Goal: Task Accomplishment & Management: Use online tool/utility

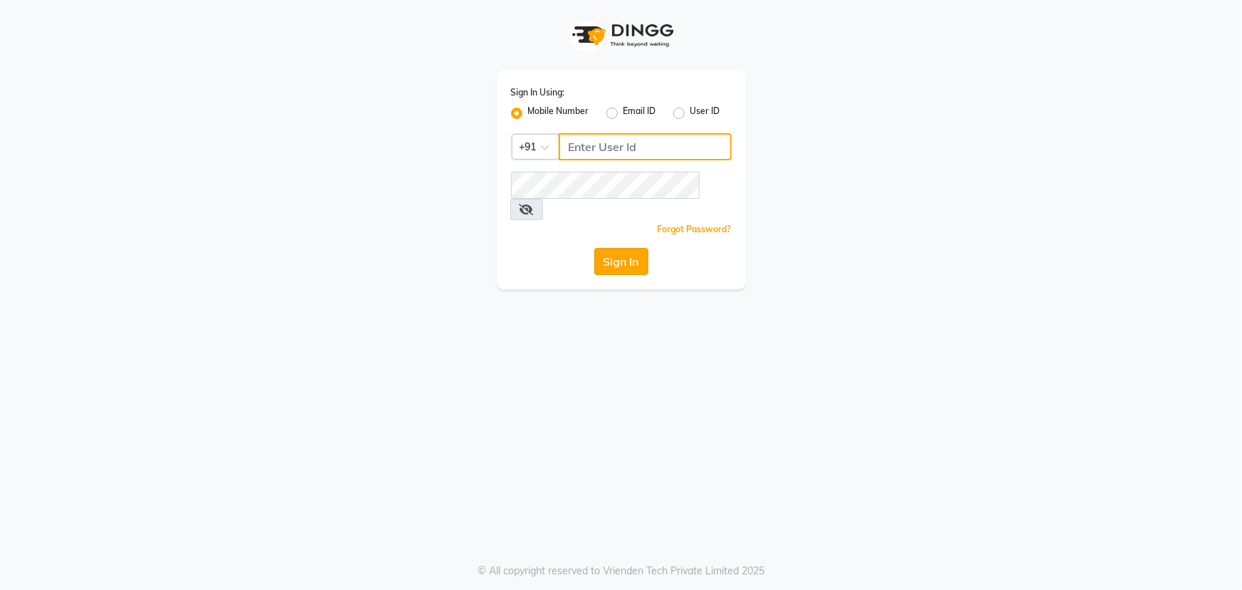
type input "7799792345"
click at [617, 248] on button "Sign In" at bounding box center [622, 261] width 54 height 27
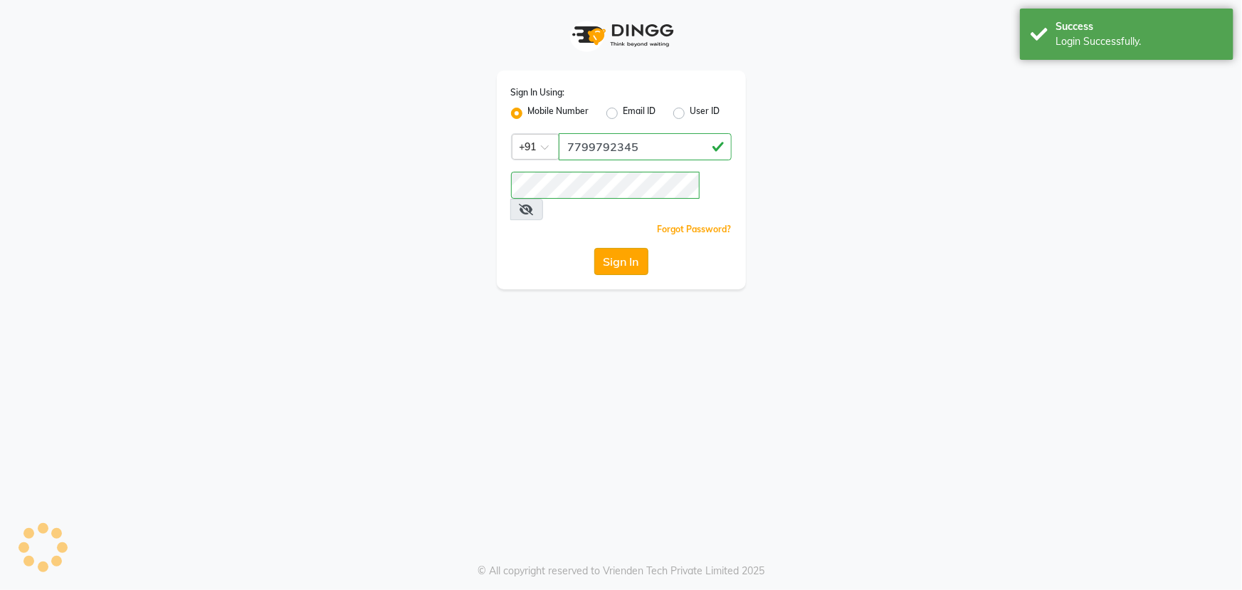
select select "service"
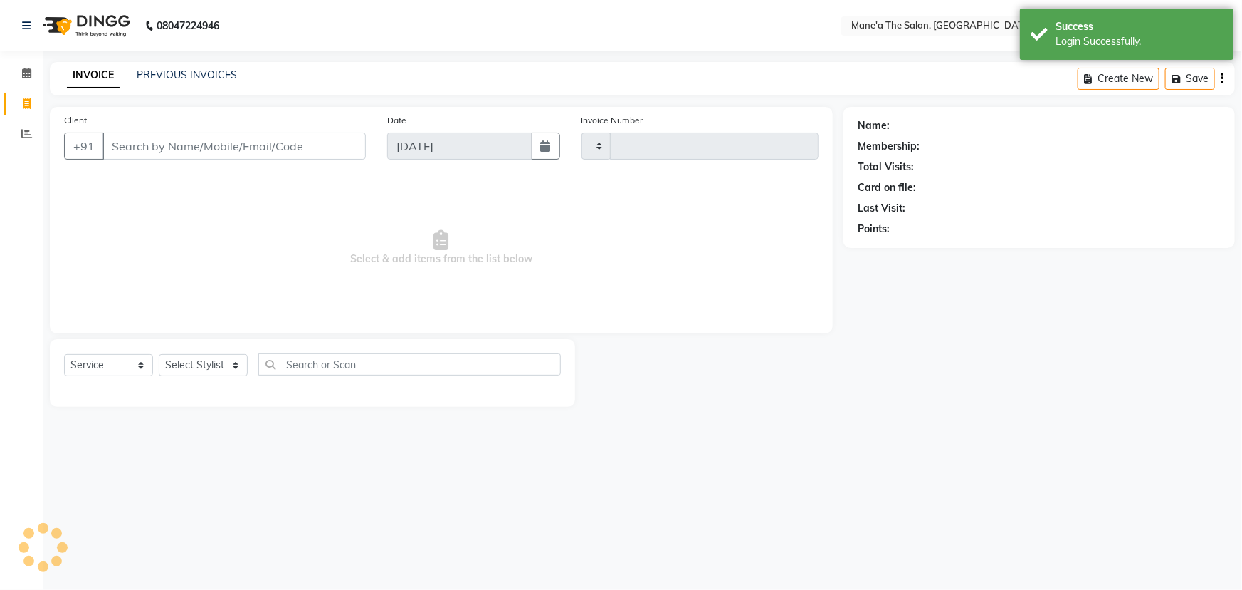
type input "3513"
select select "7205"
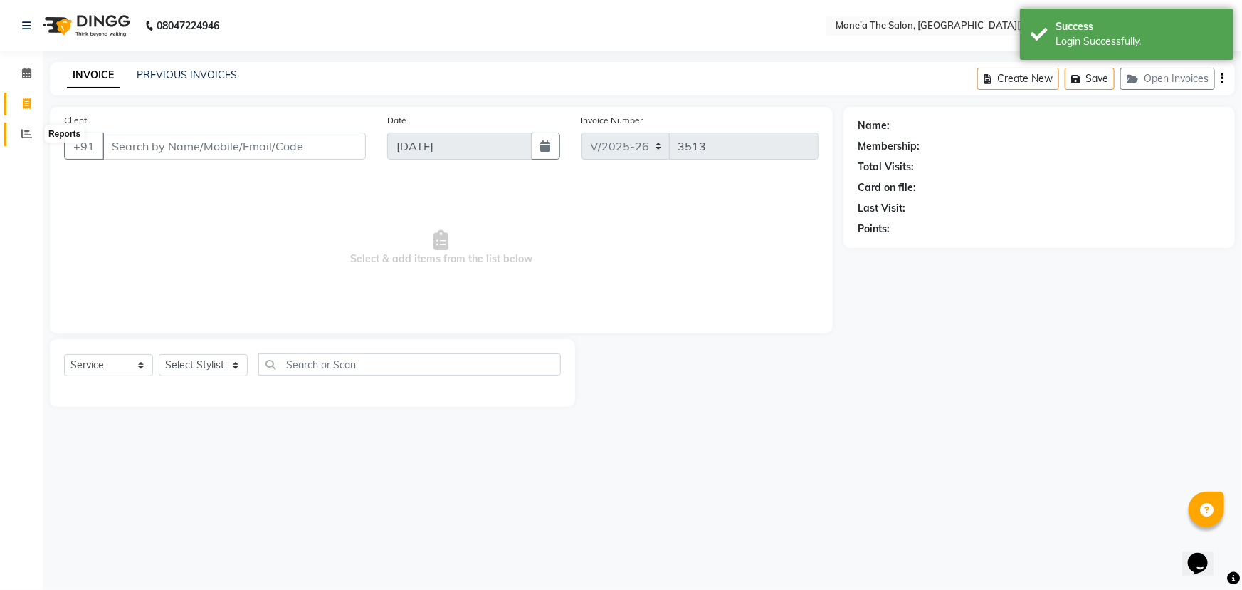
click at [30, 128] on icon at bounding box center [26, 133] width 11 height 11
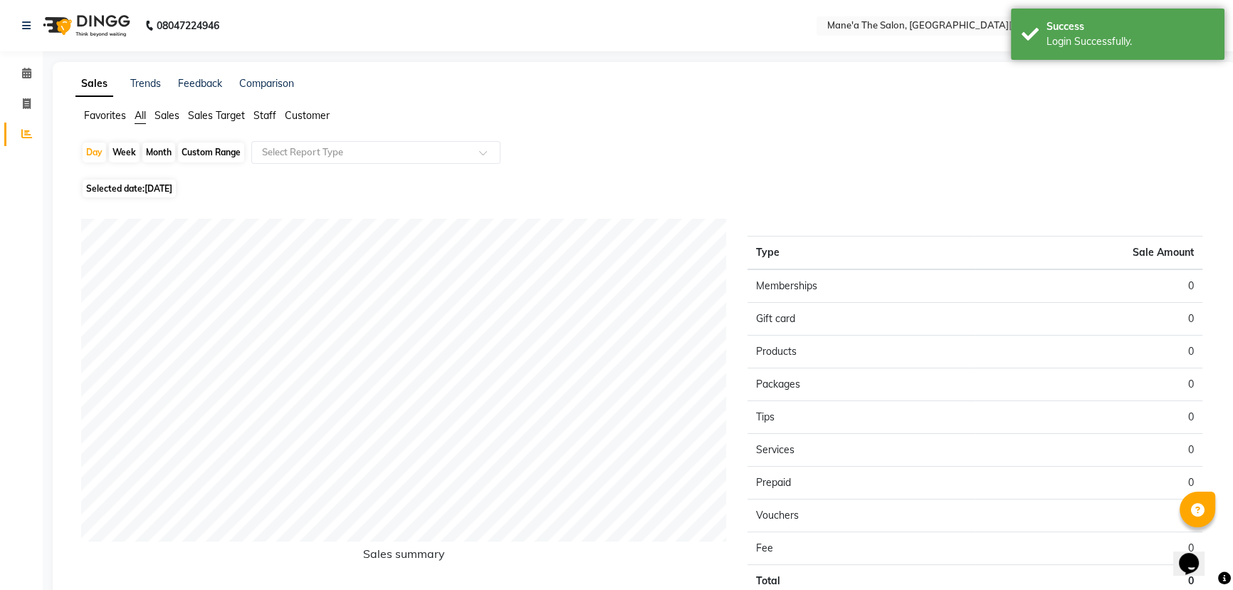
click at [150, 150] on div "Month" at bounding box center [158, 152] width 33 height 20
select select "9"
select select "2025"
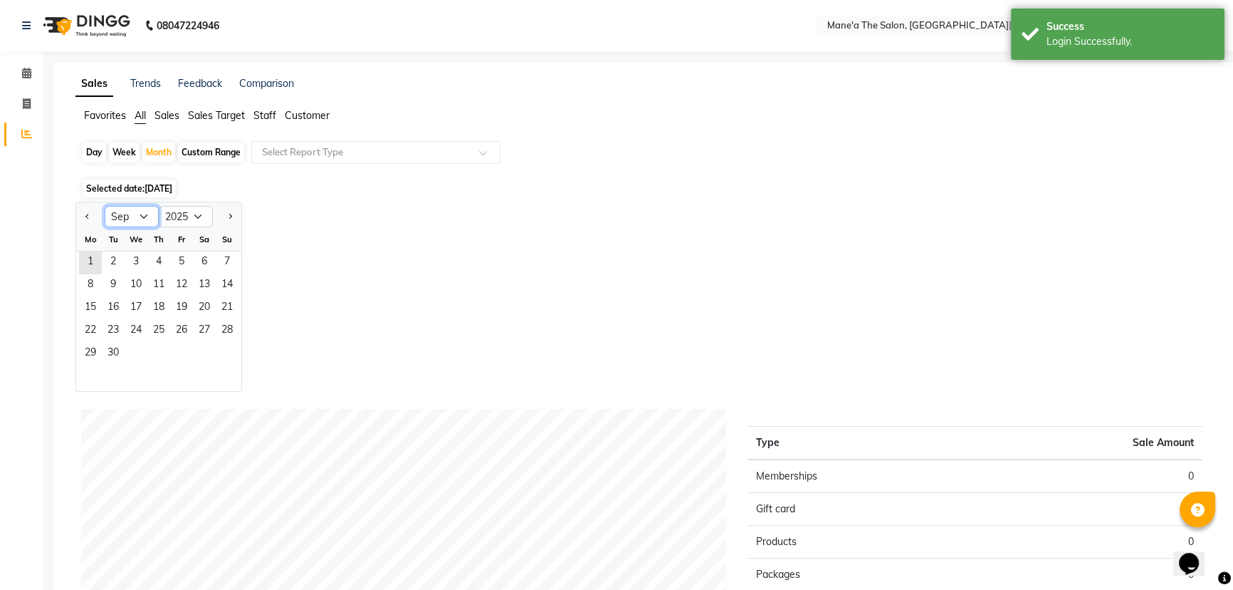
click at [131, 214] on select "Jan Feb Mar Apr May Jun [DATE] Aug Sep Oct Nov Dec" at bounding box center [132, 216] width 54 height 21
select select "8"
click at [105, 206] on select "Jan Feb Mar Apr May Jun [DATE] Aug Sep Oct Nov Dec" at bounding box center [132, 216] width 54 height 21
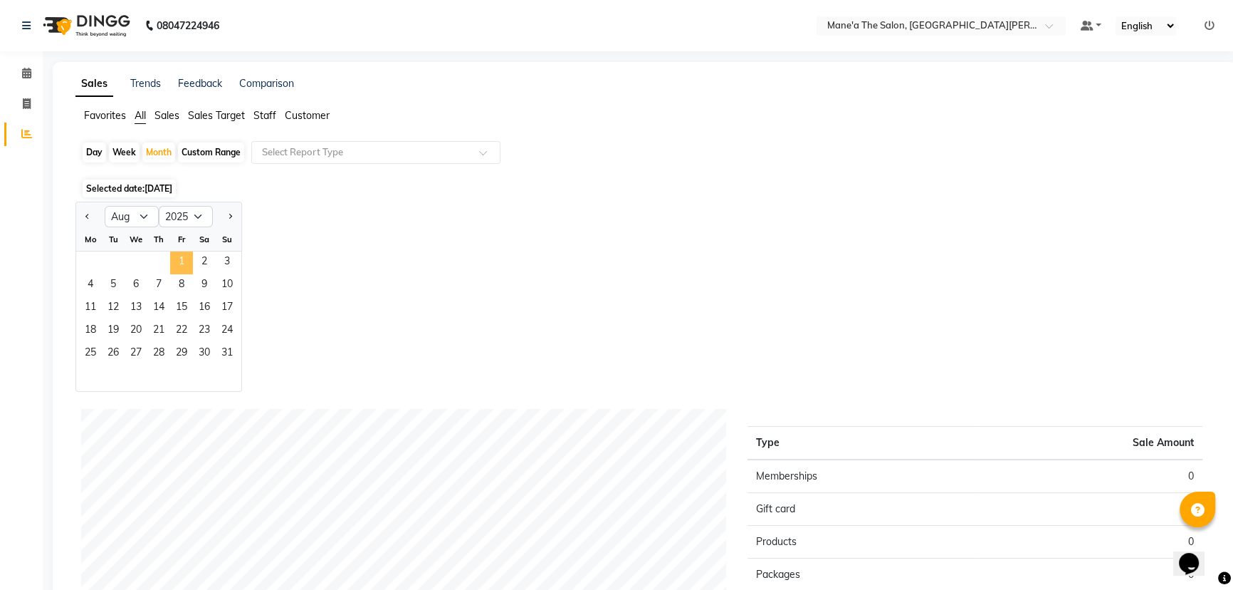
click at [191, 271] on span "1" at bounding box center [181, 262] width 23 height 23
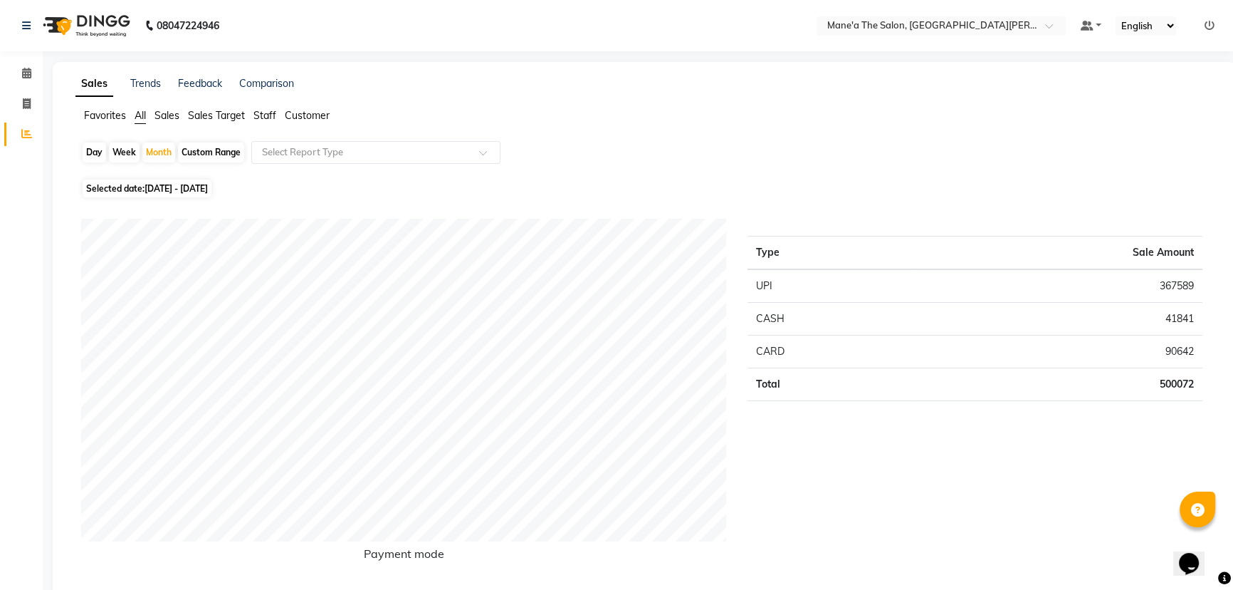
click at [102, 149] on div "Day" at bounding box center [94, 152] width 23 height 20
select select "8"
select select "2025"
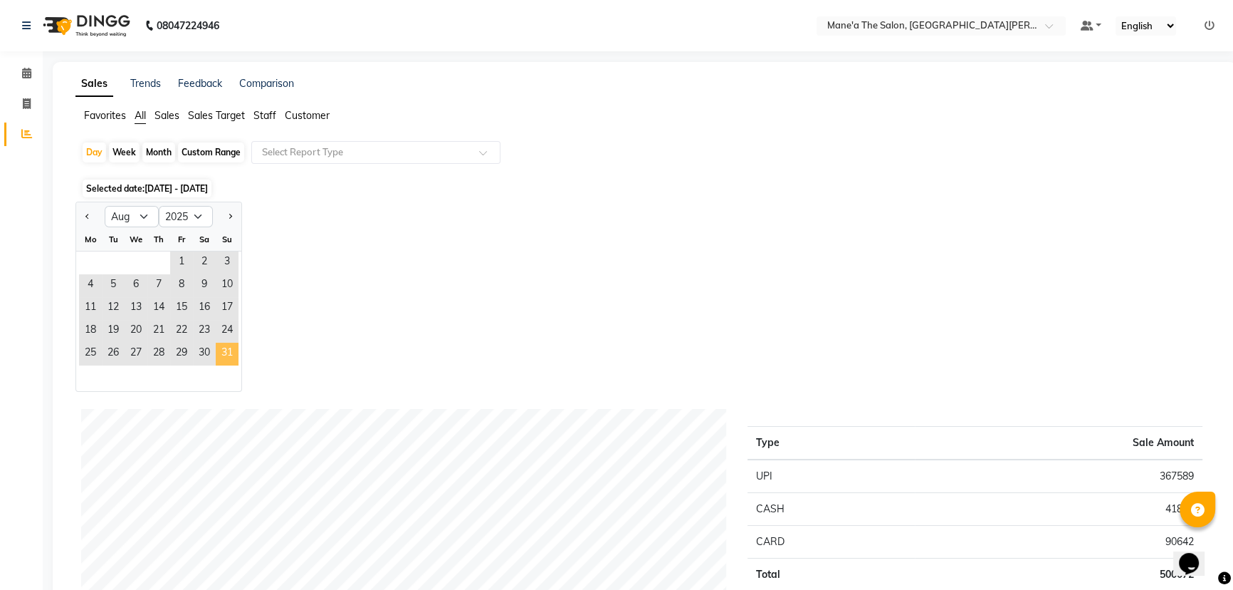
click at [222, 358] on span "31" at bounding box center [227, 353] width 23 height 23
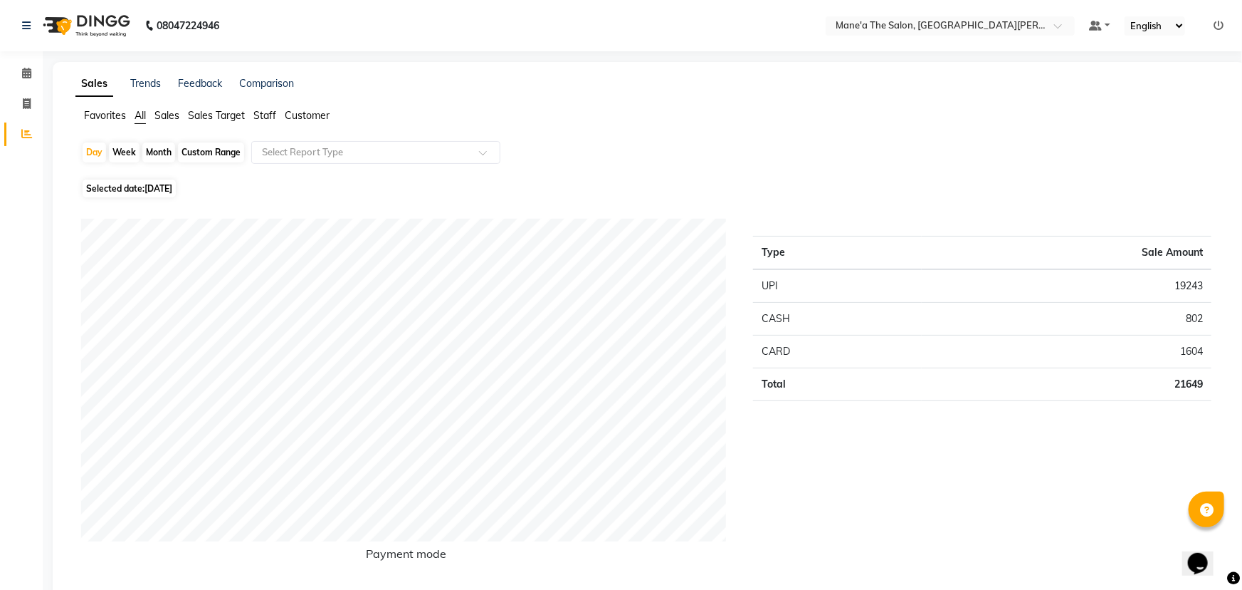
select select "7205"
select select "service"
